Goal: Information Seeking & Learning: Learn about a topic

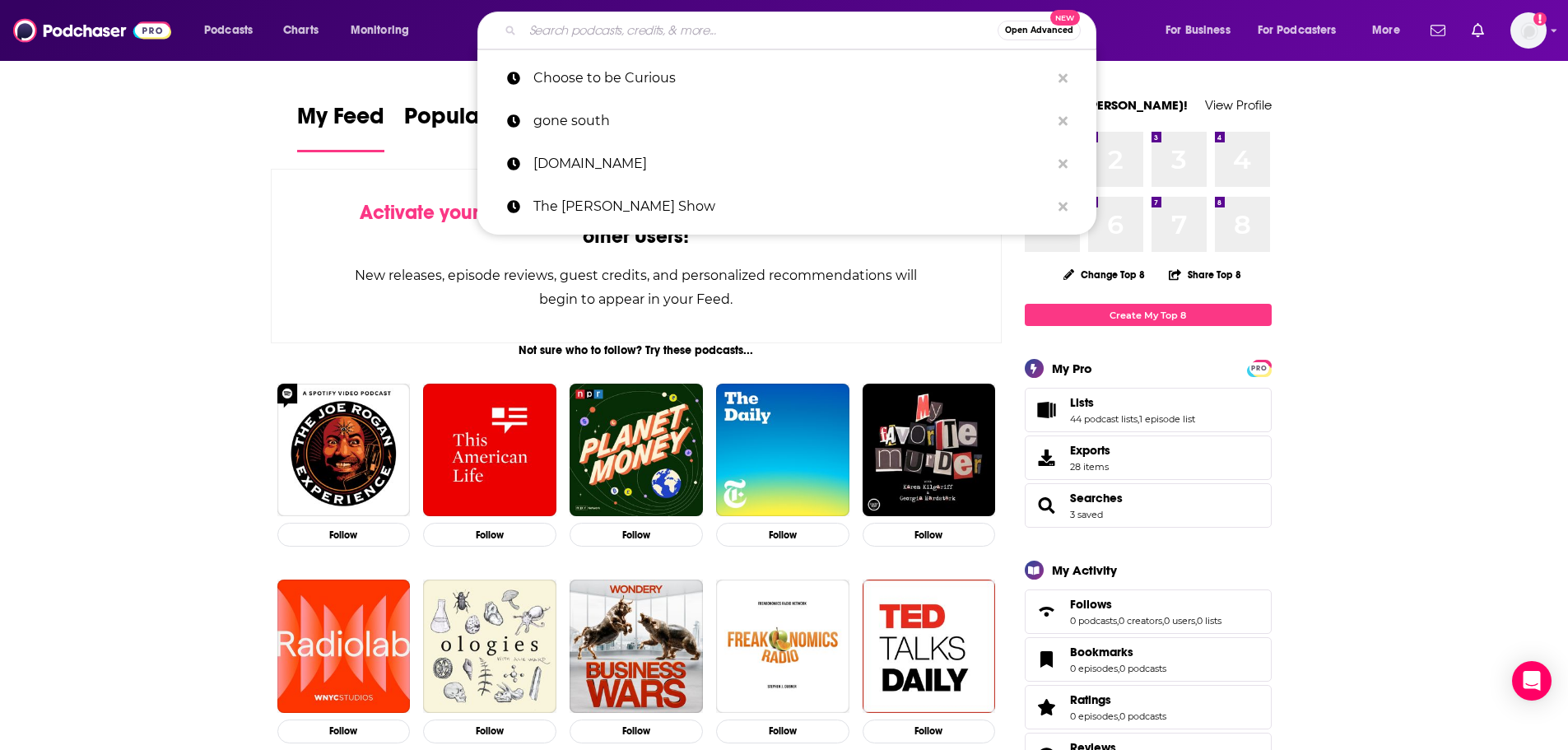
click at [645, 23] on input "Search podcasts, credits, & more..." at bounding box center [760, 30] width 475 height 26
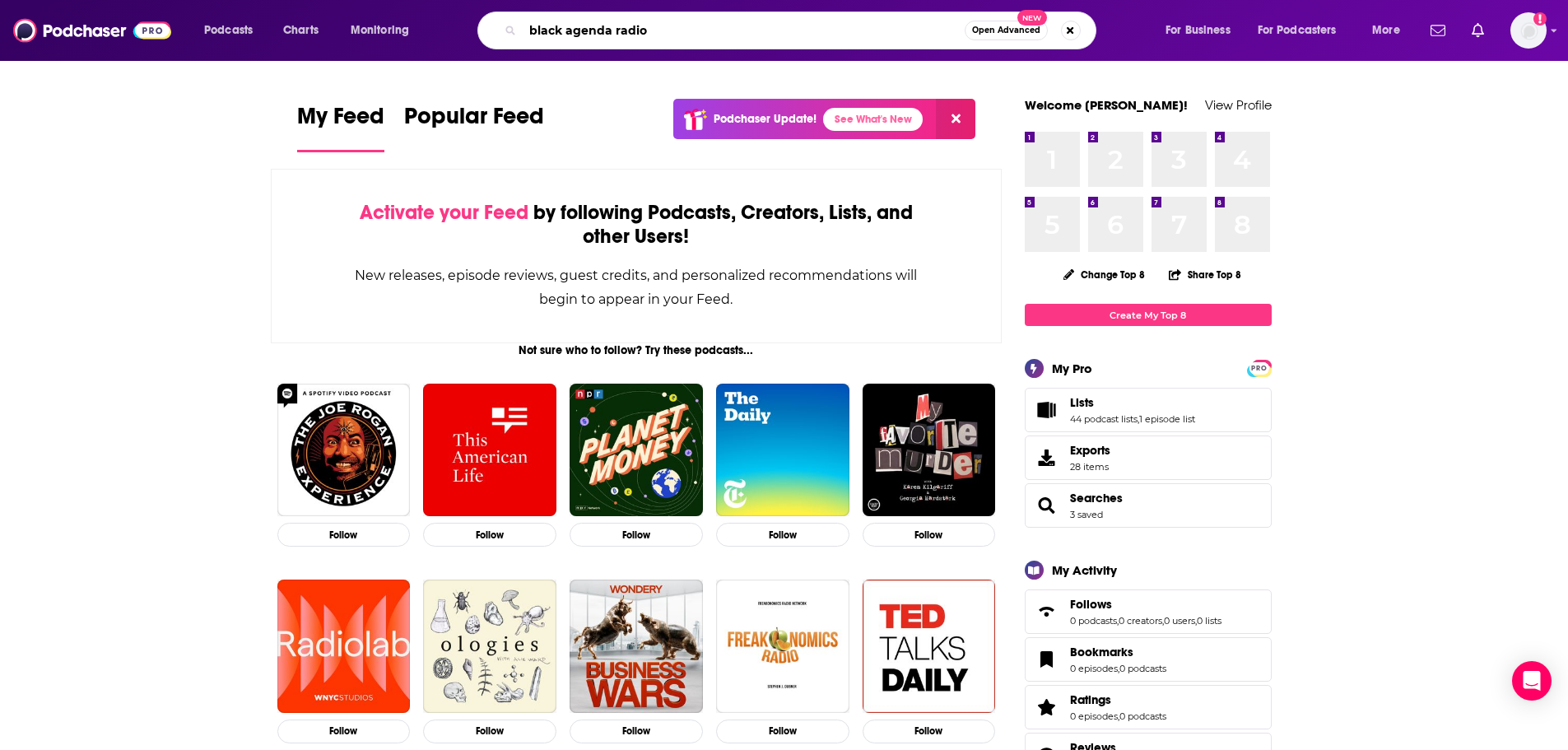
type input "black agenda radio"
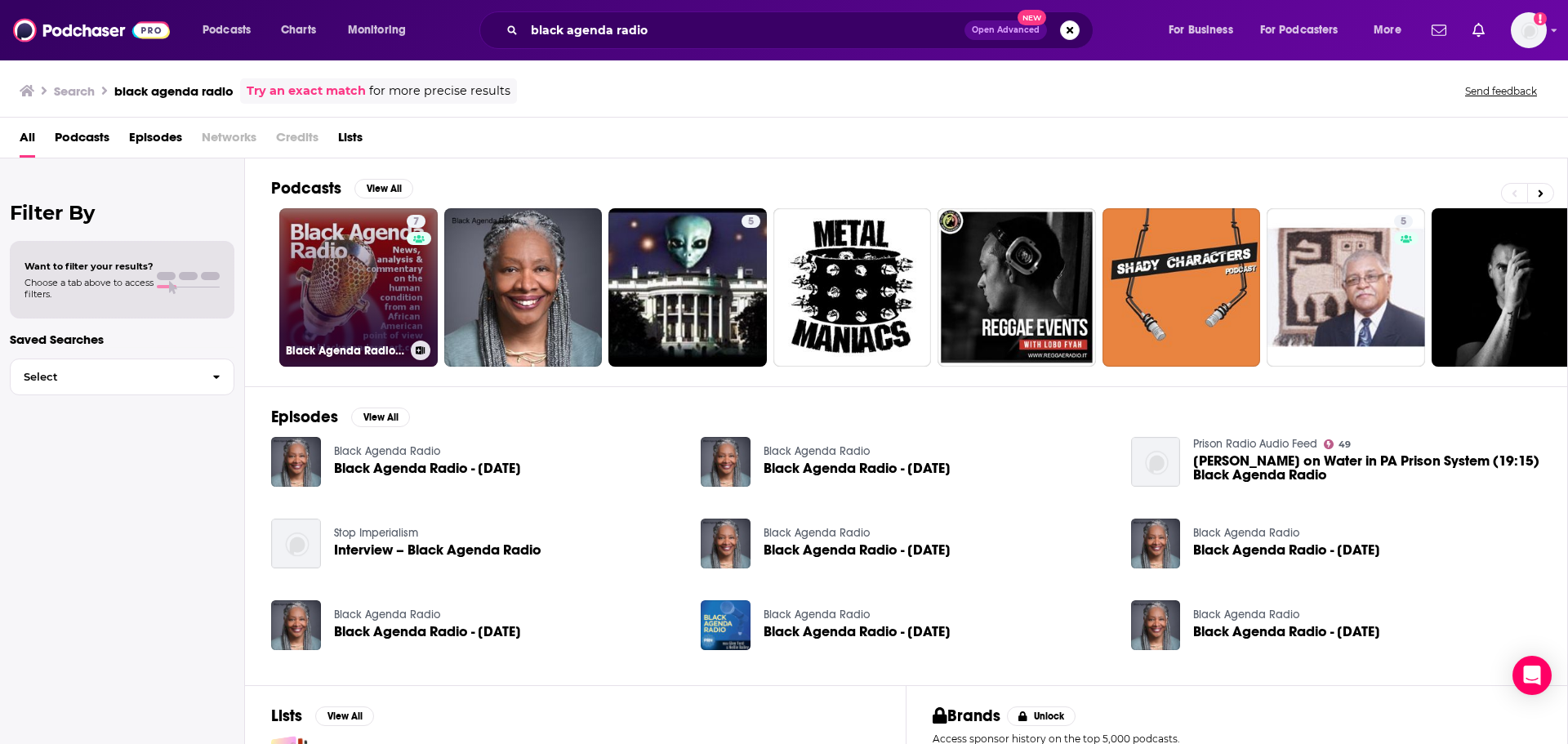
click at [334, 261] on link "7 Black Agenda Radio Commentaries" at bounding box center [358, 287] width 158 height 158
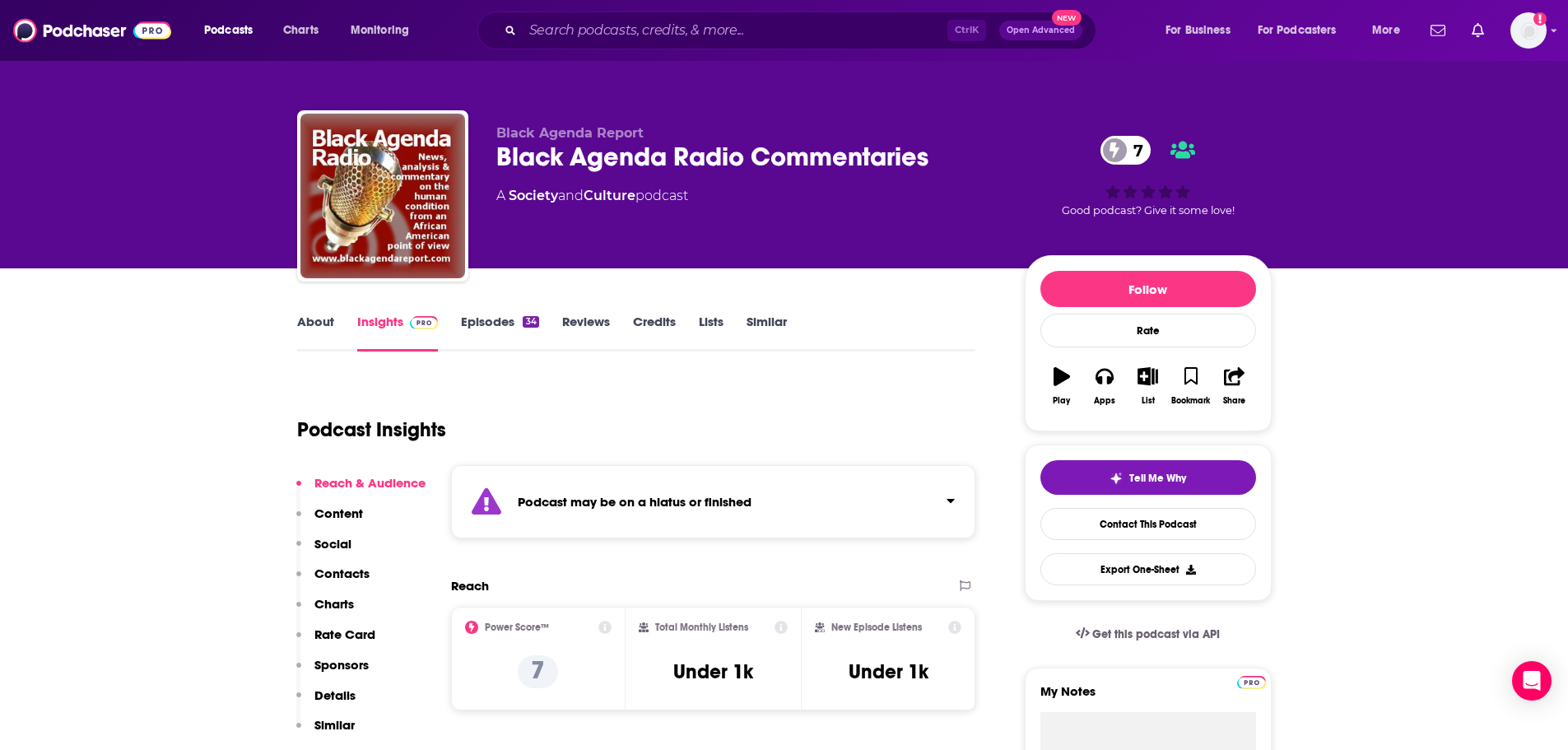
click at [480, 329] on link "Episodes 34" at bounding box center [499, 332] width 77 height 38
